Goal: Find specific page/section: Find specific page/section

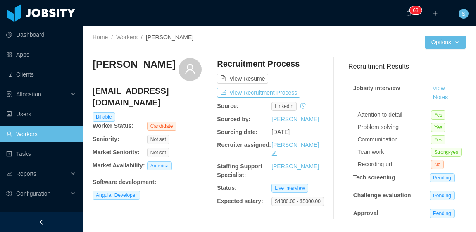
click at [326, 53] on div "[PERSON_NAME] [EMAIL_ADDRESS][DOMAIN_NAME] Billable Worker Status: Candidate Se…" at bounding box center [280, 138] width 374 height 175
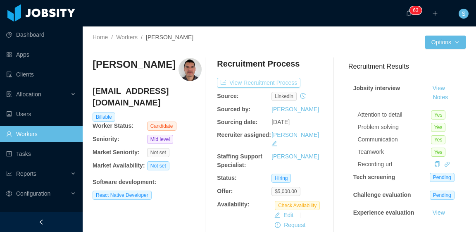
click at [289, 82] on button "View Recruitment Process" at bounding box center [259, 83] width 84 height 10
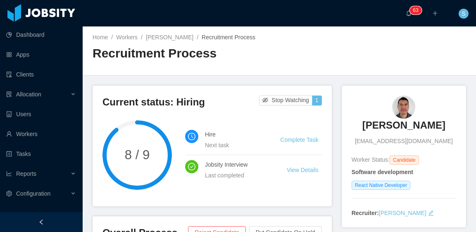
click at [297, 34] on div "Home / Workers / David Alexander Perafan / Recruitment Process / Recruitment Pr…" at bounding box center [280, 50] width 394 height 49
